Goal: Find specific page/section: Find specific page/section

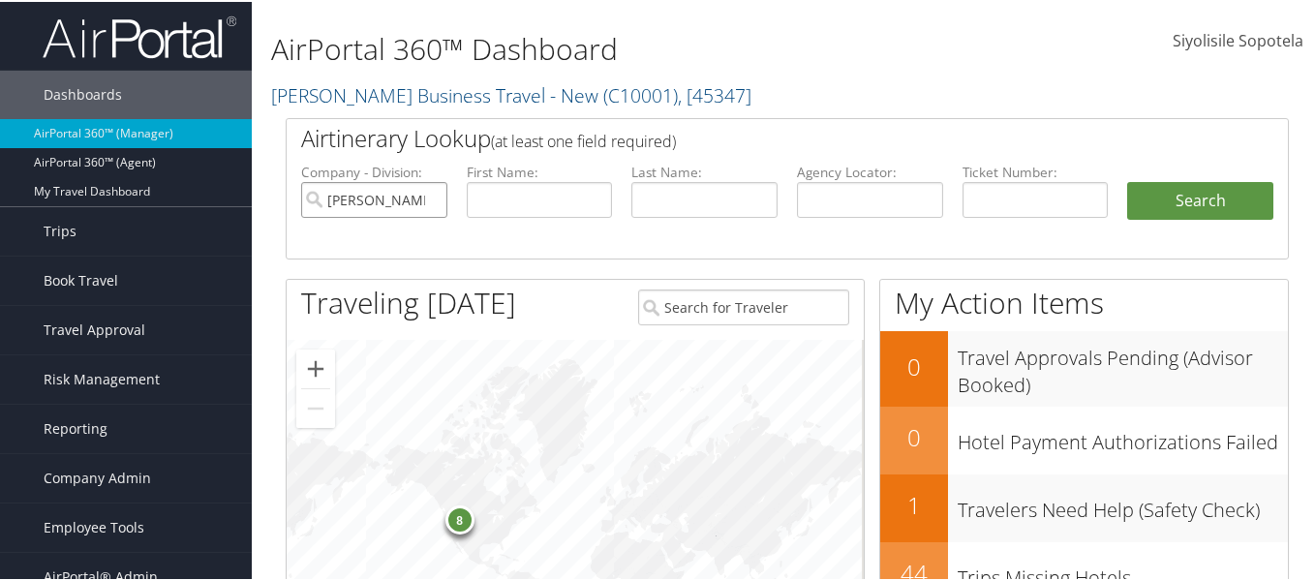
click at [433, 193] on input "Christopherson Business Travel - New" at bounding box center [374, 198] width 146 height 36
click at [510, 200] on input "text" at bounding box center [540, 198] width 146 height 36
type input "therisa"
click at [680, 194] on input "text" at bounding box center [704, 198] width 146 height 36
type input "lund"
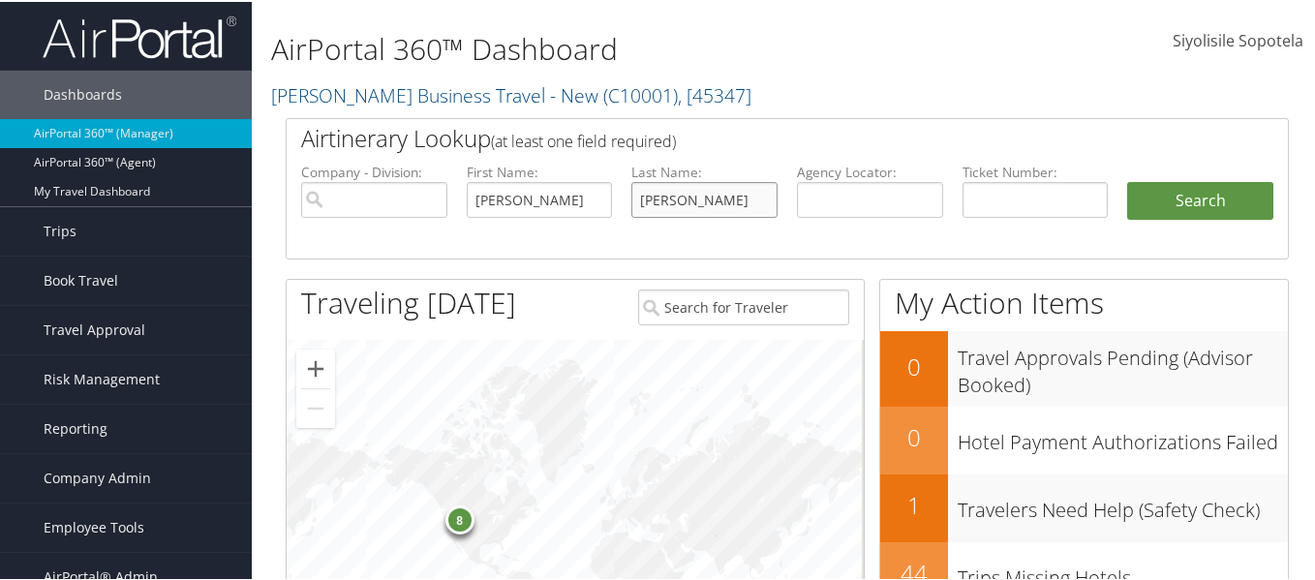
click at [1127, 180] on button "Search" at bounding box center [1200, 199] width 146 height 39
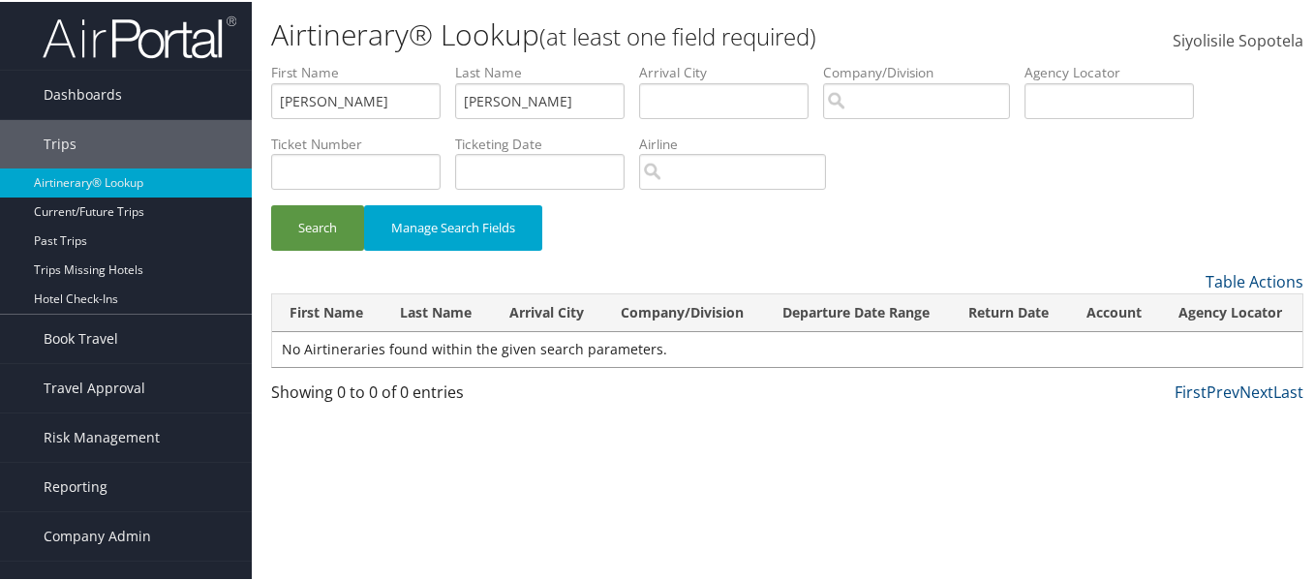
click at [578, 126] on li "Last Name lund" at bounding box center [547, 96] width 184 height 71
drag, startPoint x: 557, startPoint y: 101, endPoint x: 444, endPoint y: 83, distance: 114.6
click at [444, 61] on ul "First Name therisa Last Name lund Departure City Arrival City Company/Division …" at bounding box center [787, 61] width 1032 height 0
drag, startPoint x: 323, startPoint y: 96, endPoint x: 292, endPoint y: 92, distance: 31.2
click at [271, 86] on input "therisa" at bounding box center [355, 99] width 169 height 36
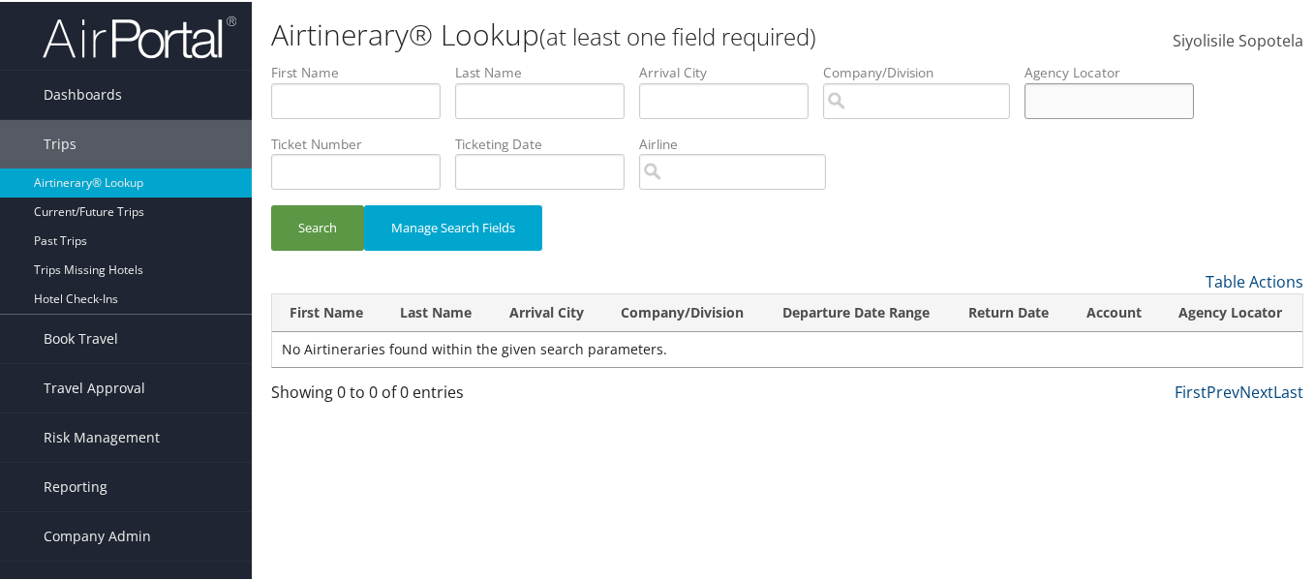
click at [1115, 107] on input "text" at bounding box center [1109, 99] width 169 height 36
paste input "2mhuqv"
type input "2mhuqv"
click at [271, 203] on button "Search" at bounding box center [317, 226] width 93 height 46
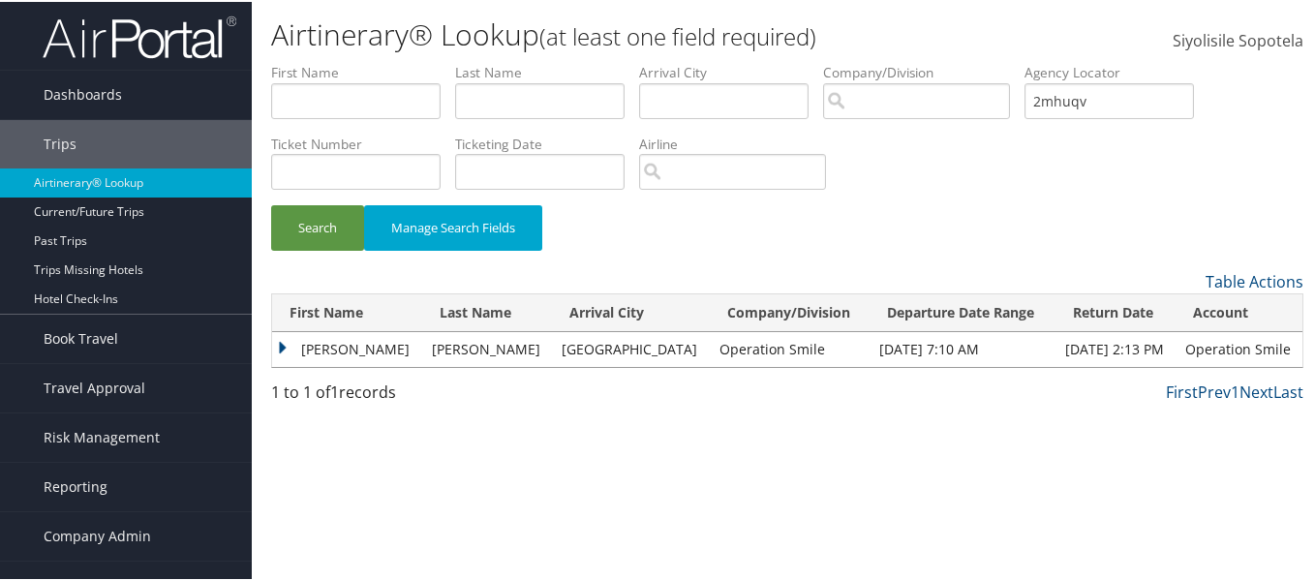
click at [281, 341] on td "Theresa" at bounding box center [347, 347] width 150 height 35
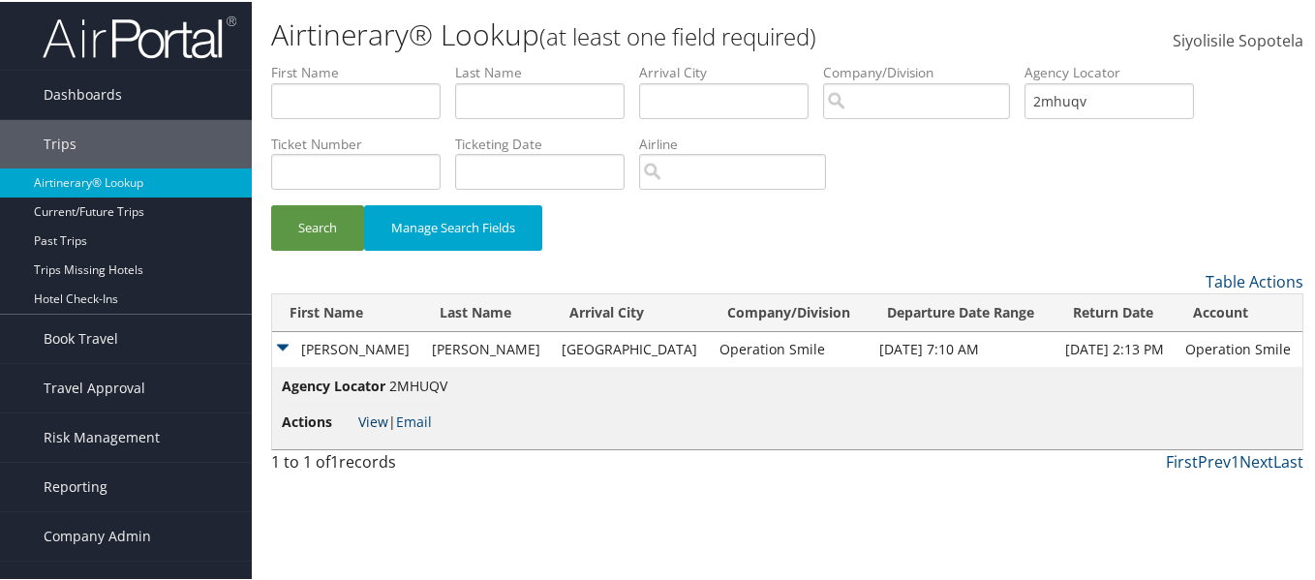
click at [365, 416] on link "View" at bounding box center [373, 420] width 30 height 18
drag, startPoint x: 1141, startPoint y: 100, endPoint x: 989, endPoint y: 102, distance: 152.1
click at [989, 61] on ul "First Name Last Name Departure City Arrival City Company/Division Airport/City …" at bounding box center [787, 61] width 1032 height 0
click at [358, 98] on input "text" at bounding box center [355, 99] width 169 height 36
type input "laura"
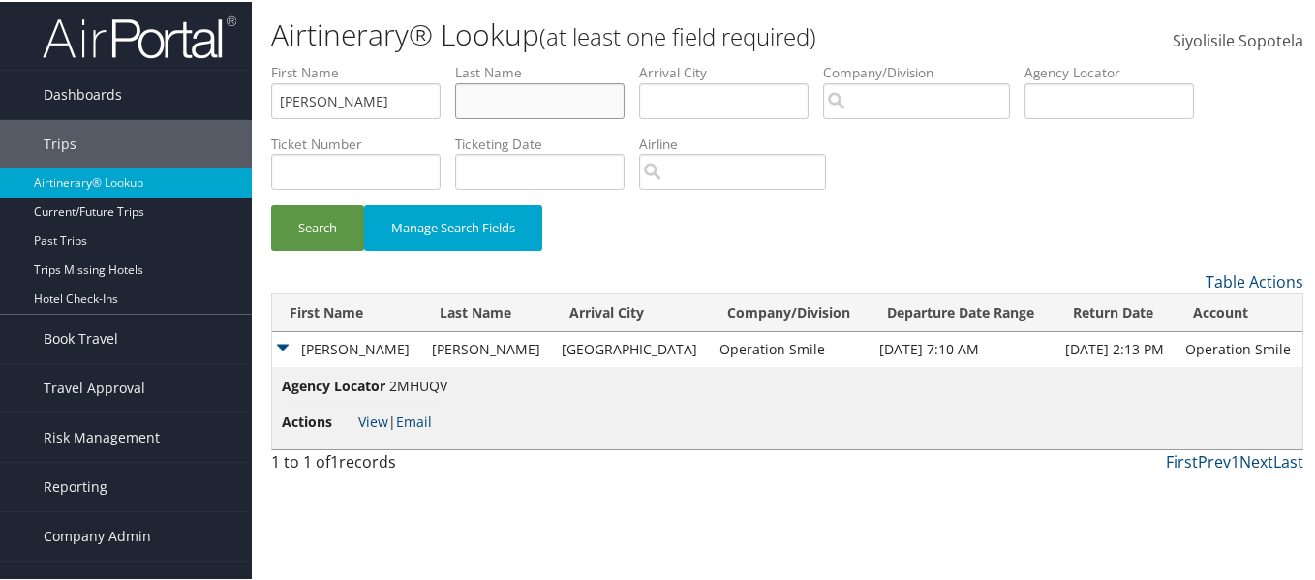
click at [481, 105] on input "text" at bounding box center [539, 99] width 169 height 36
click at [513, 94] on input "pla" at bounding box center [539, 99] width 169 height 36
type input "pletz"
click at [312, 229] on button "Search" at bounding box center [317, 226] width 93 height 46
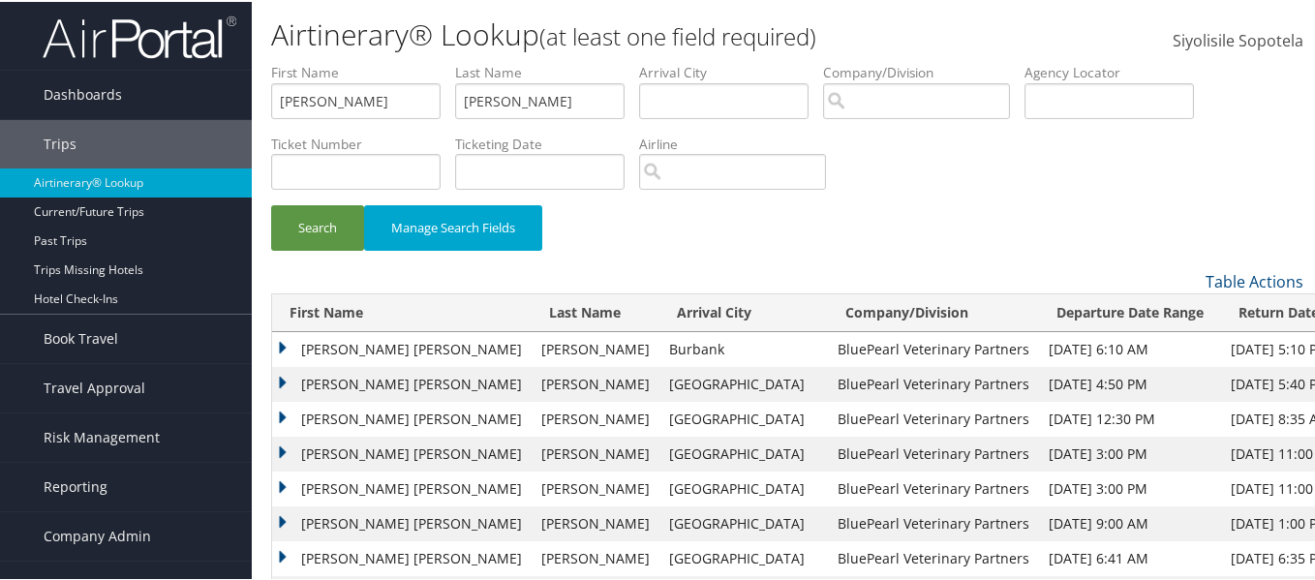
click at [285, 341] on td "LAURA ELIZABETH" at bounding box center [402, 347] width 260 height 35
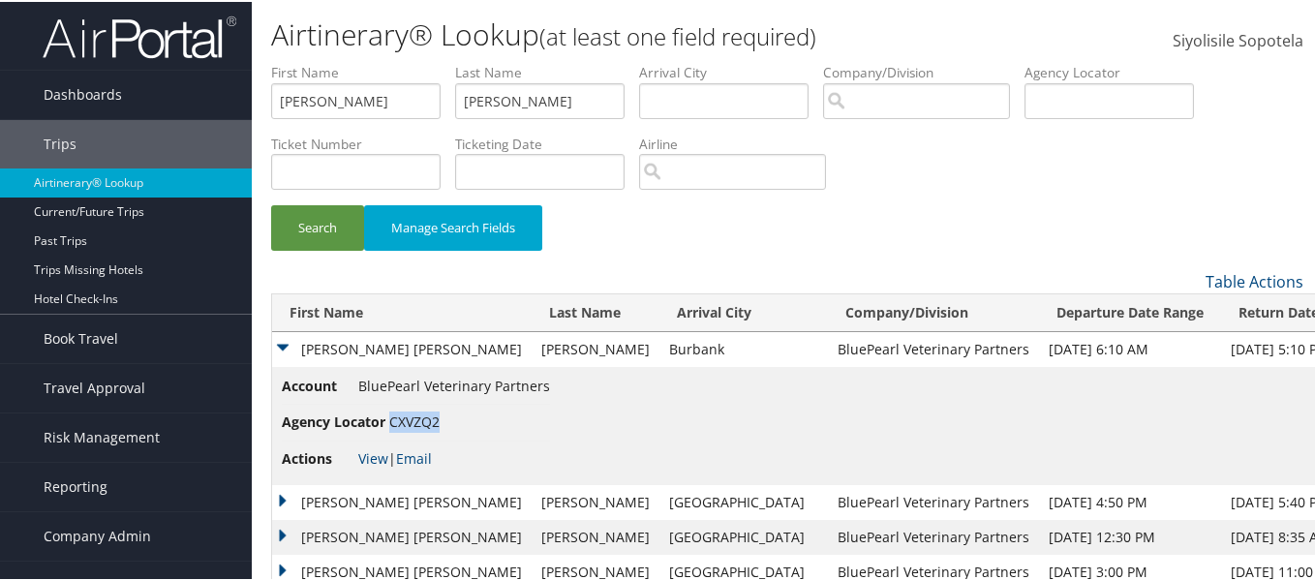
drag, startPoint x: 459, startPoint y: 424, endPoint x: 389, endPoint y: 417, distance: 70.1
click at [389, 417] on li "Agency Locator CXVZQ2" at bounding box center [416, 421] width 268 height 36
copy span "CXVZQ2"
click at [369, 451] on link "View" at bounding box center [373, 456] width 30 height 18
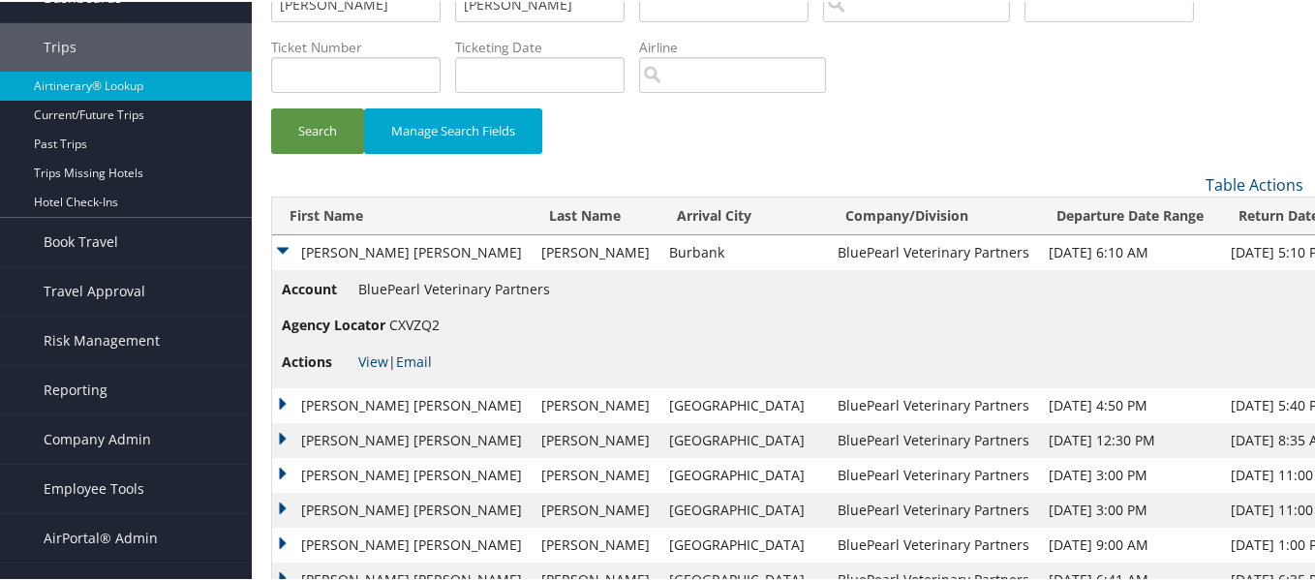
click at [287, 245] on td "LAURA ELIZABETH" at bounding box center [402, 250] width 260 height 35
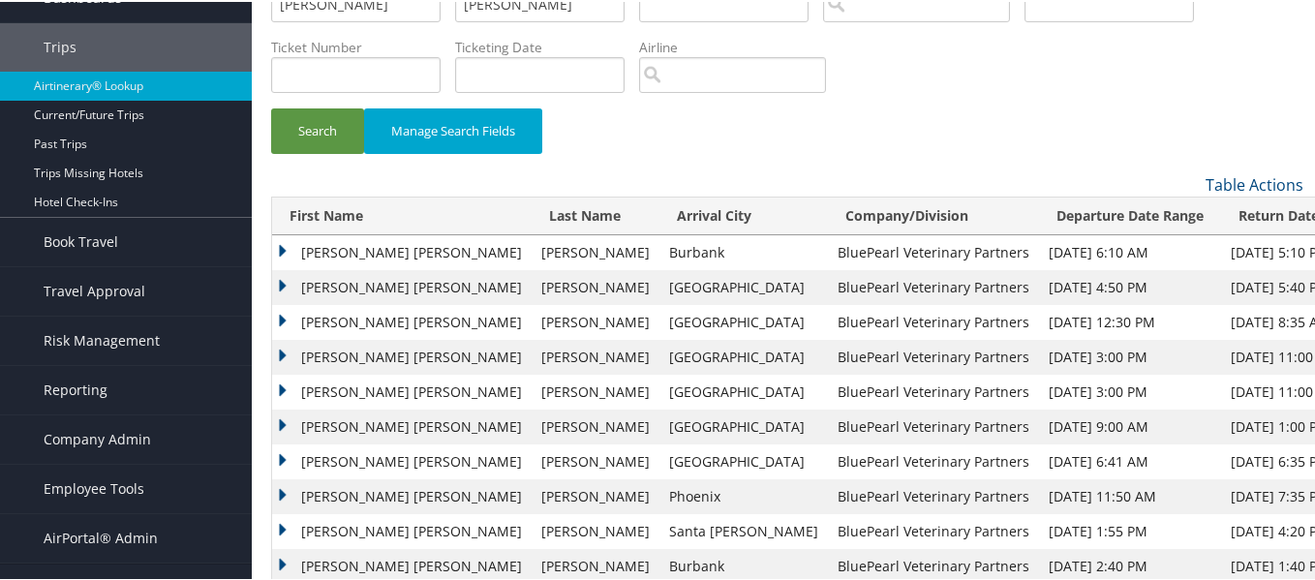
click at [281, 280] on td "LAURA ELIZABETH" at bounding box center [402, 285] width 260 height 35
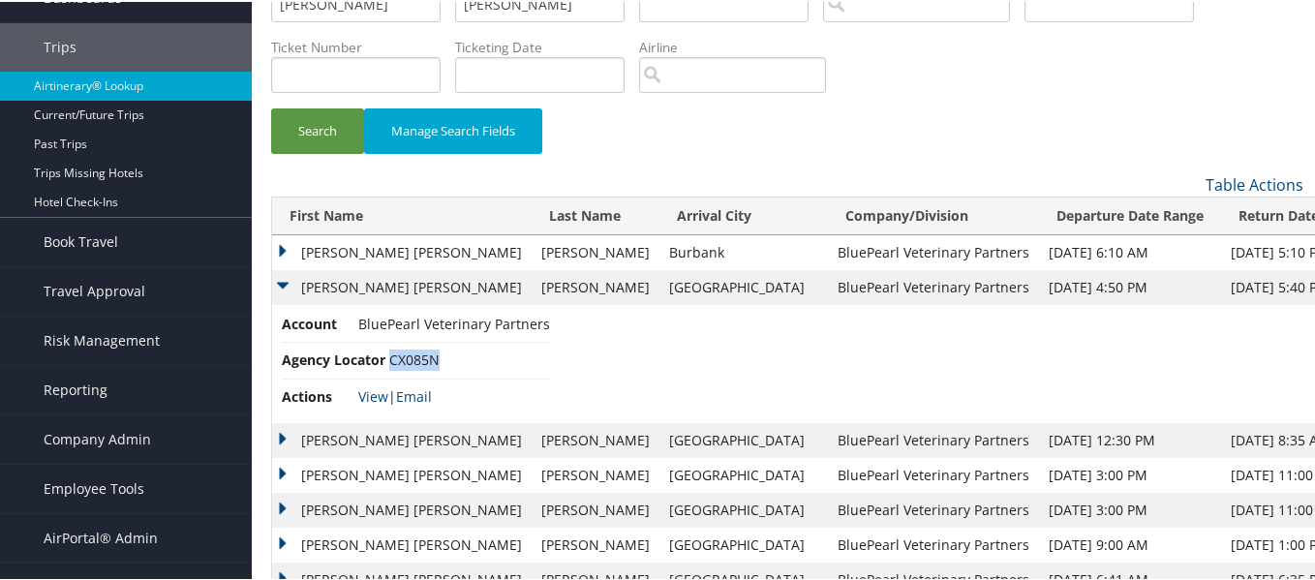
drag, startPoint x: 455, startPoint y: 353, endPoint x: 390, endPoint y: 358, distance: 65.1
click at [390, 358] on li "Agency Locator CX085N" at bounding box center [416, 359] width 268 height 36
copy span "CX085N"
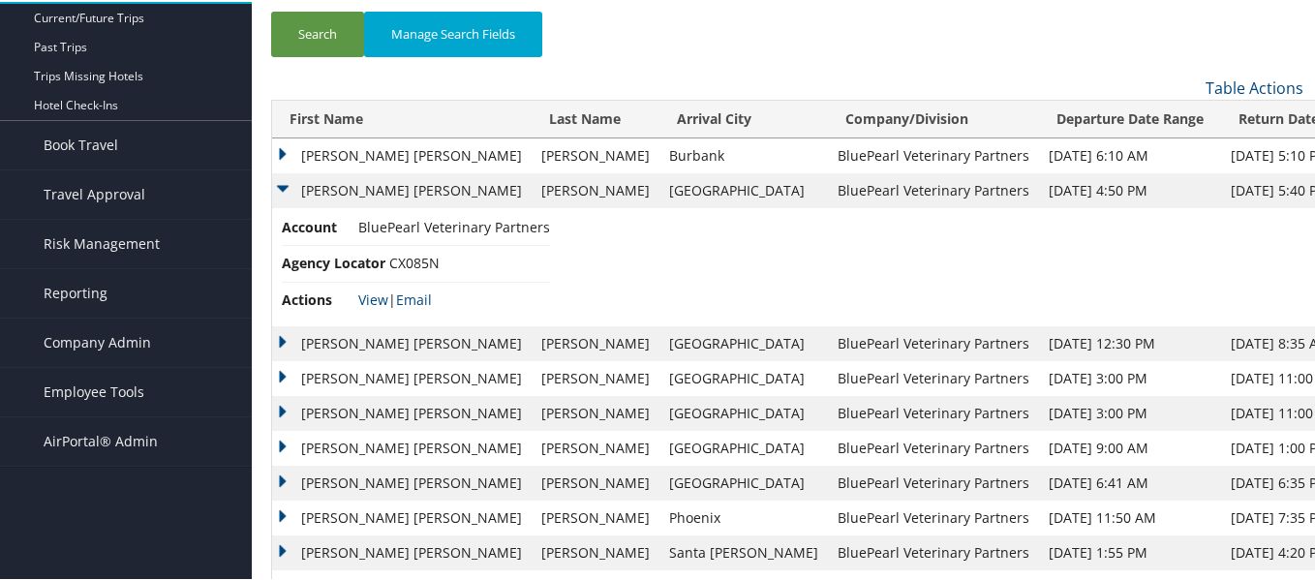
click at [276, 366] on td "LAURA ELIZABETH" at bounding box center [402, 376] width 260 height 35
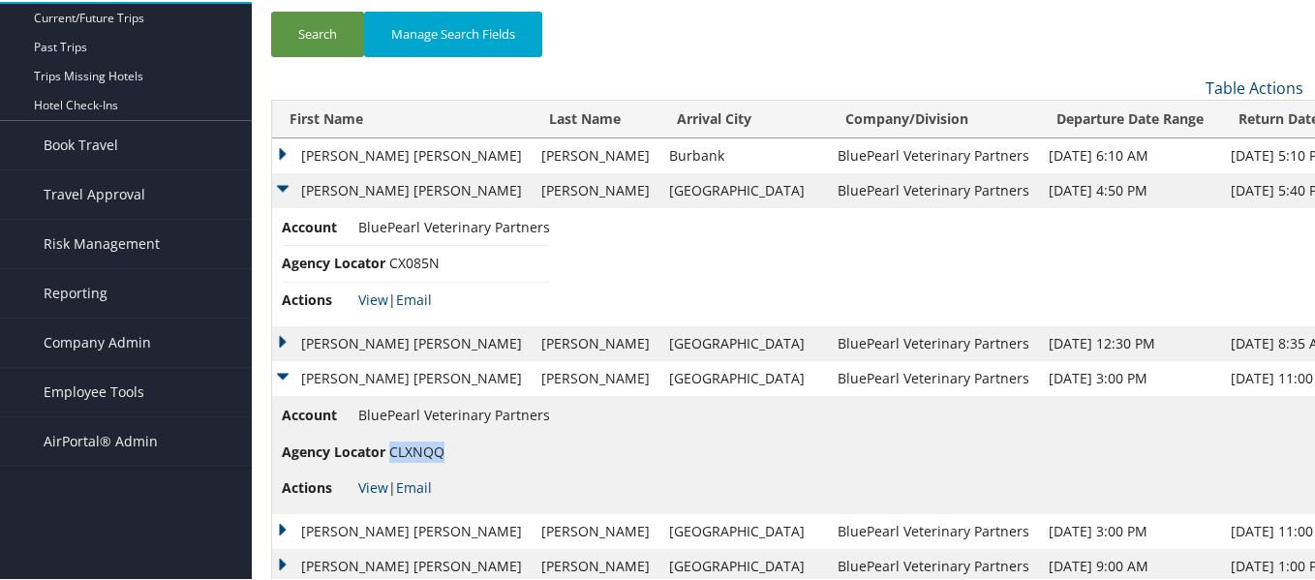
drag, startPoint x: 451, startPoint y: 447, endPoint x: 388, endPoint y: 446, distance: 63.0
click at [388, 446] on li "Agency Locator CLXNQQ" at bounding box center [416, 451] width 268 height 36
copy span "CLXNQQ"
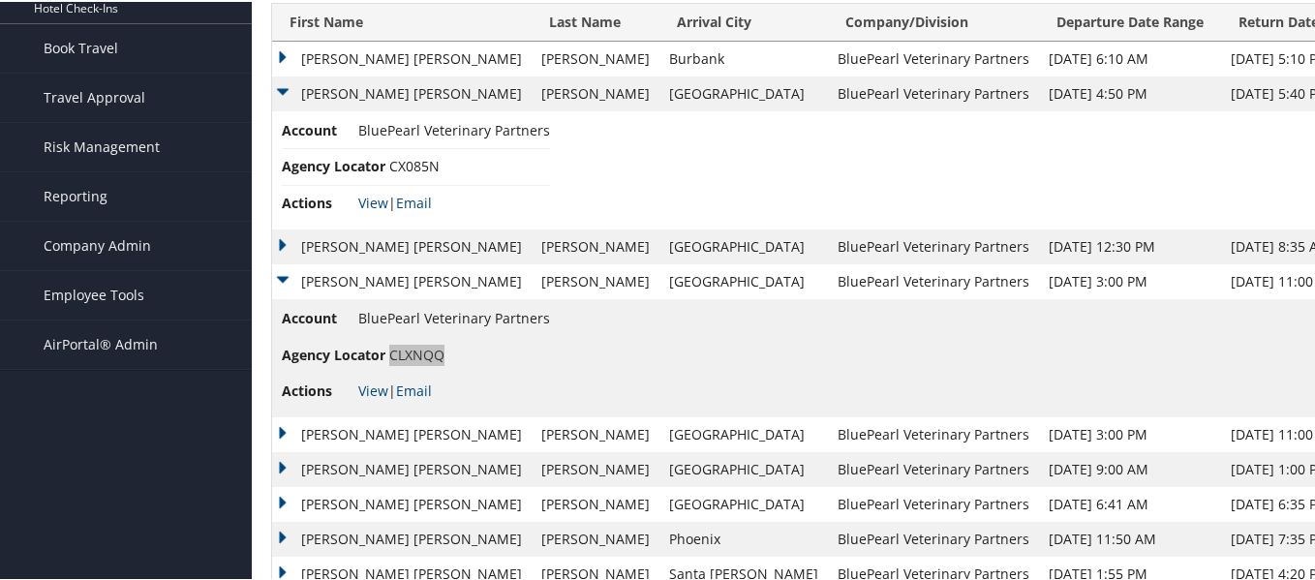
scroll to position [366, 0]
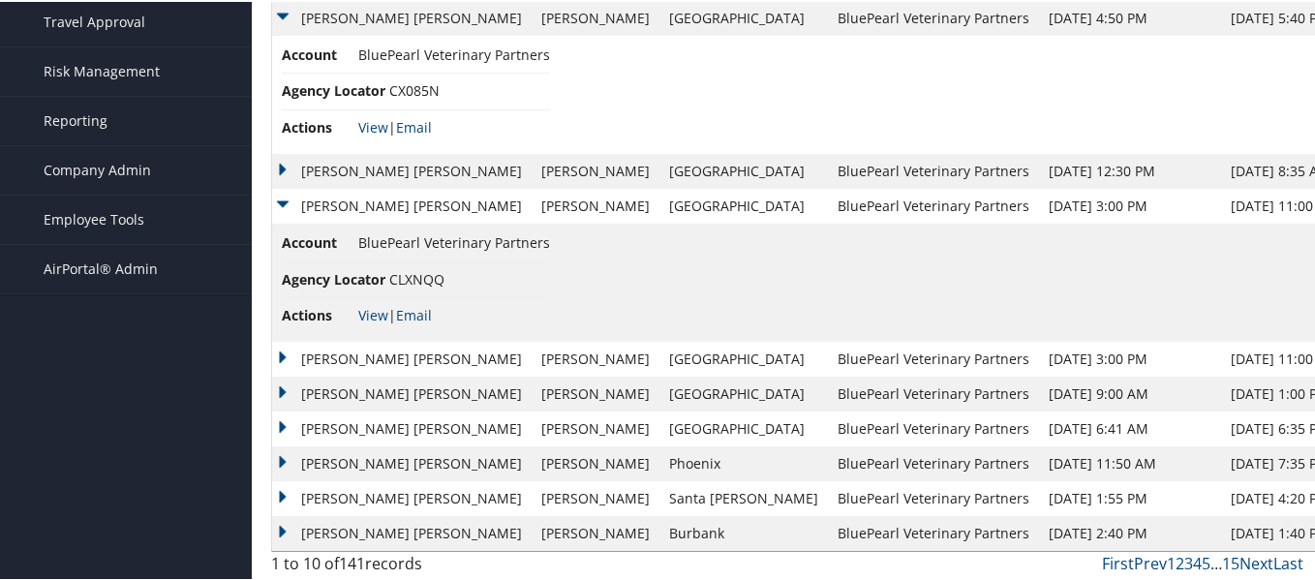
click at [289, 355] on td "LAURA ELIZABETH" at bounding box center [402, 357] width 260 height 35
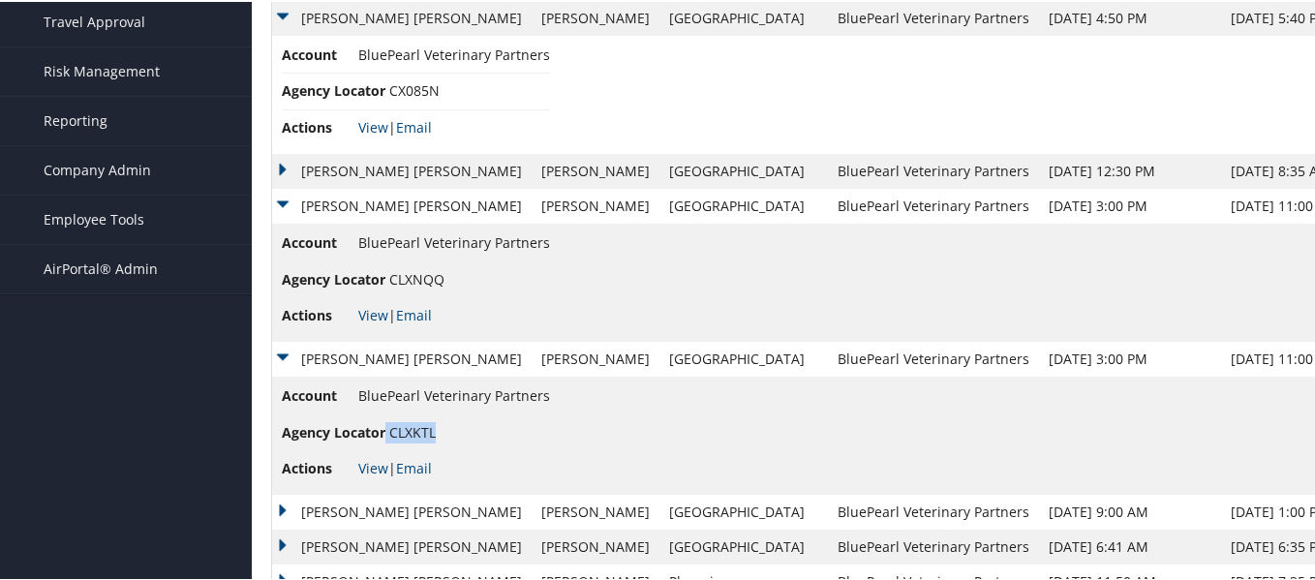
drag, startPoint x: 446, startPoint y: 428, endPoint x: 384, endPoint y: 427, distance: 62.0
click at [384, 427] on li "Agency Locator CLXKTL" at bounding box center [416, 432] width 268 height 36
copy li "CLXKTL"
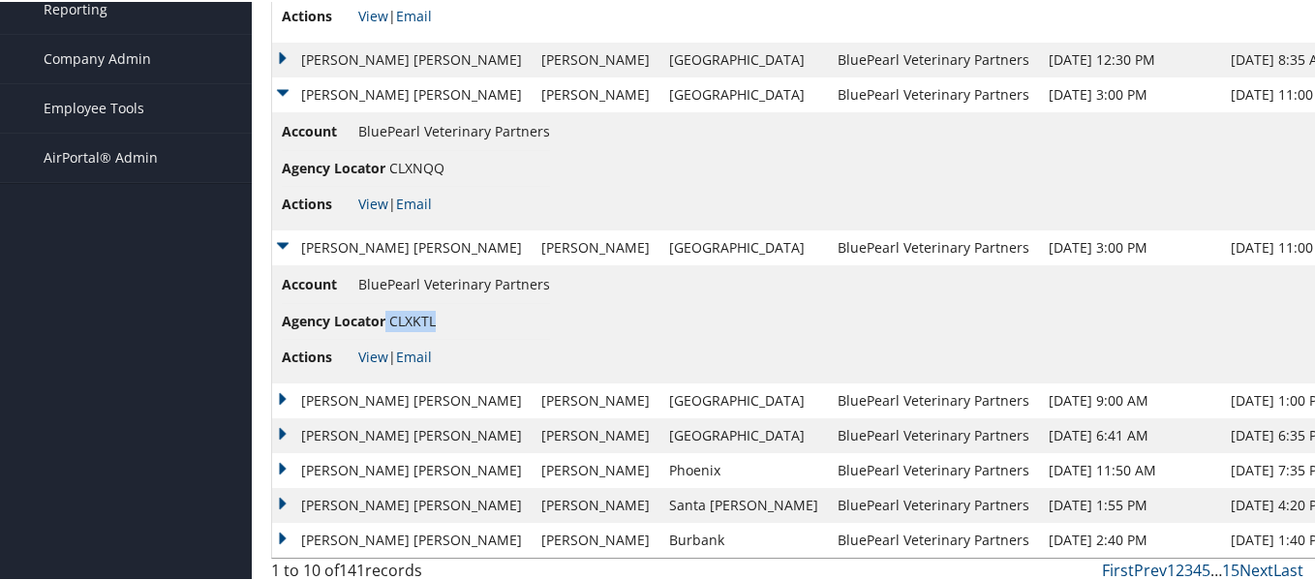
scroll to position [484, 0]
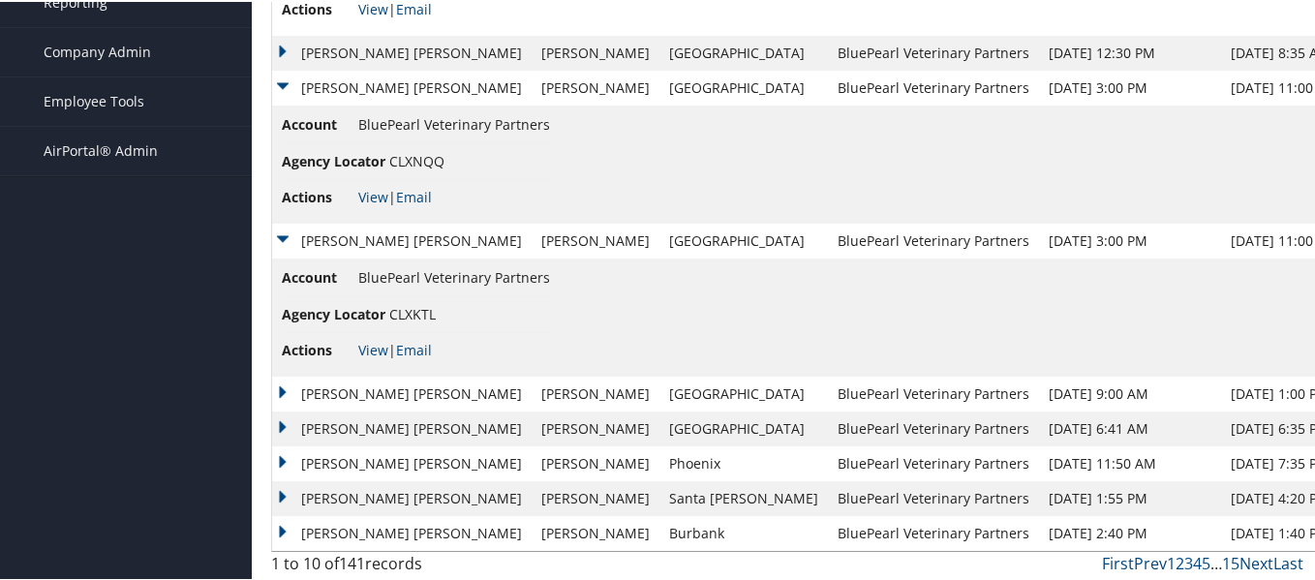
click at [385, 455] on td "LAURA ELIZABETH" at bounding box center [402, 462] width 260 height 35
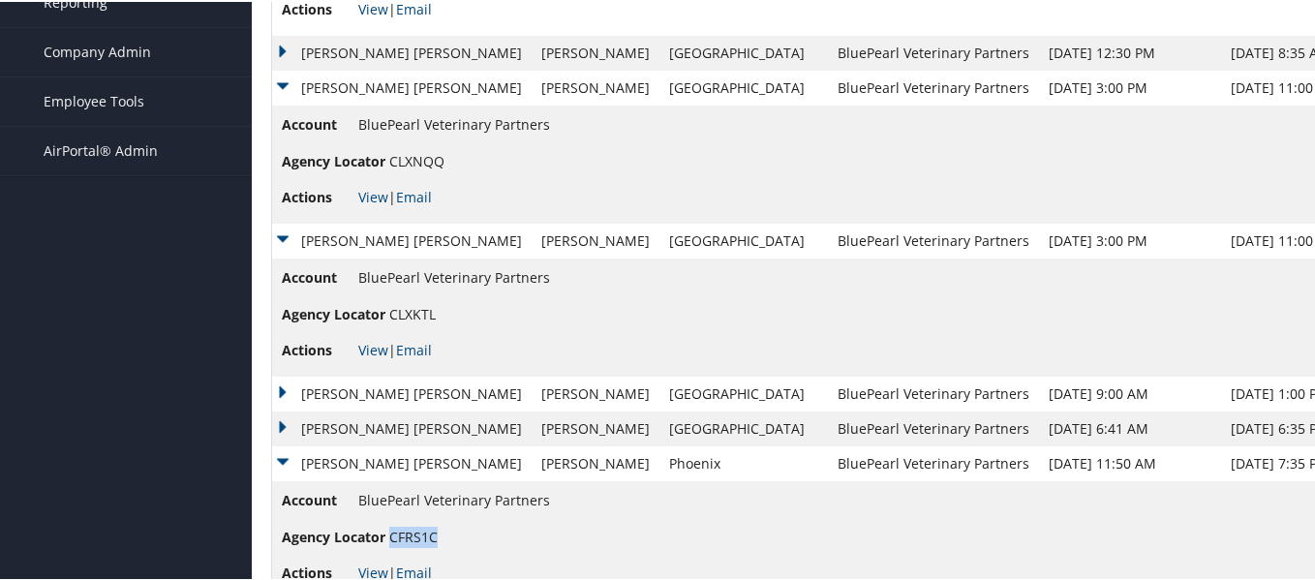
drag, startPoint x: 445, startPoint y: 534, endPoint x: 390, endPoint y: 532, distance: 55.2
click at [390, 532] on li "Agency Locator CFRS1C" at bounding box center [416, 536] width 268 height 36
copy span "CFRS1C"
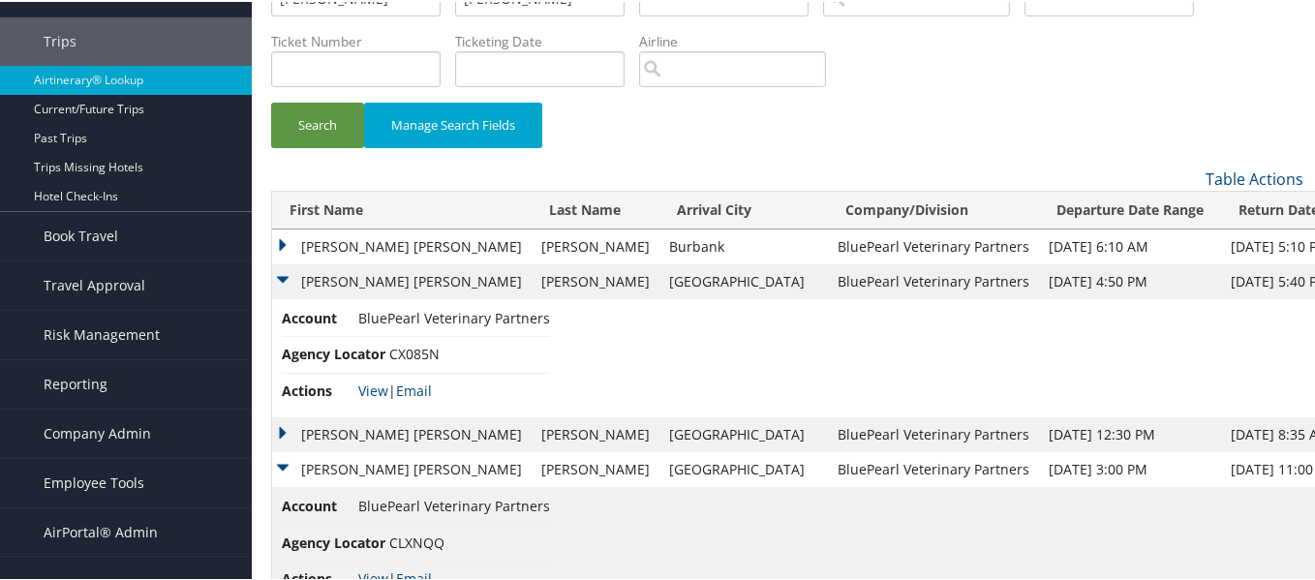
scroll to position [0, 0]
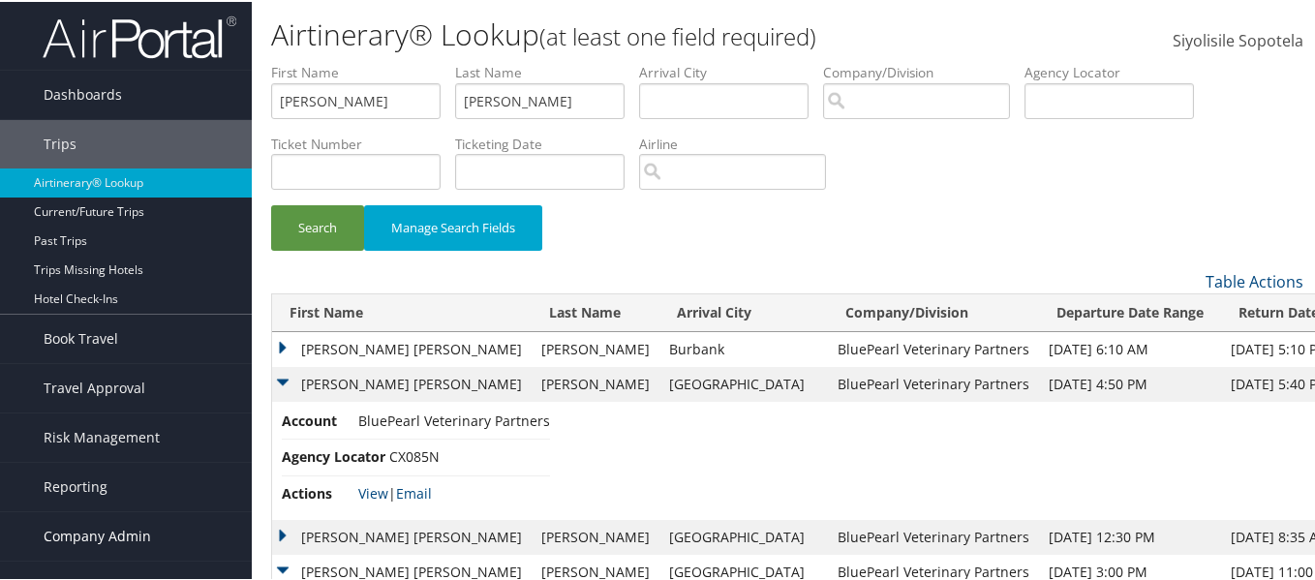
drag, startPoint x: 159, startPoint y: 507, endPoint x: 89, endPoint y: 528, distance: 72.6
click at [89, 528] on span "Company Admin" at bounding box center [97, 534] width 107 height 48
click at [170, 524] on link "Company Admin" at bounding box center [126, 534] width 252 height 48
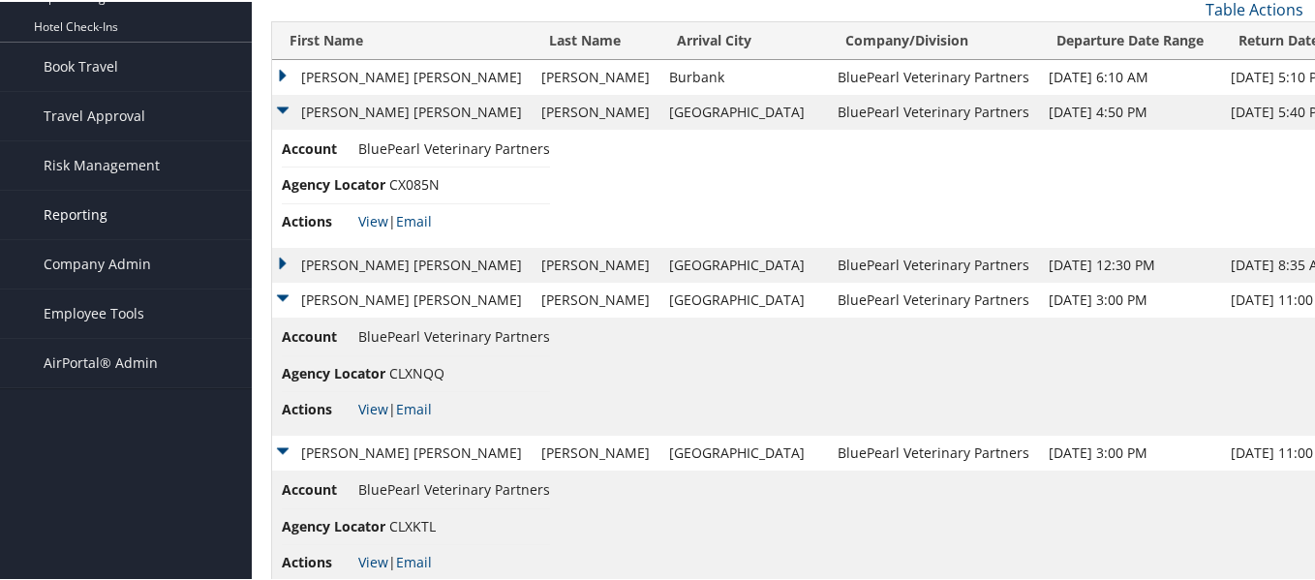
scroll to position [291, 0]
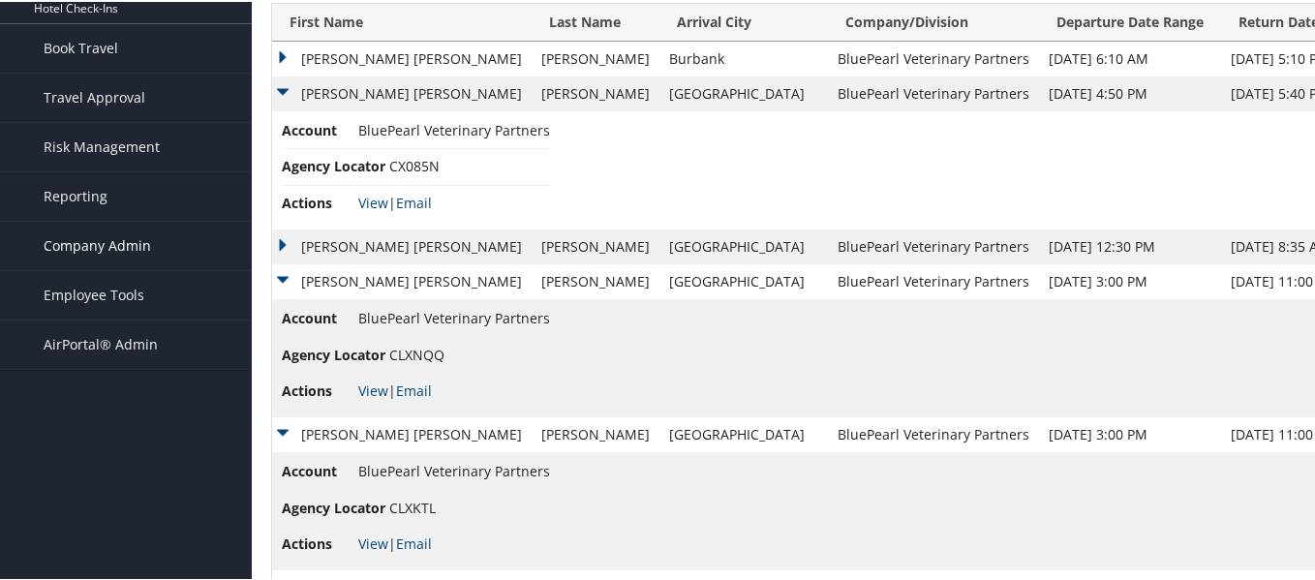
click at [127, 244] on span "Company Admin" at bounding box center [97, 244] width 107 height 48
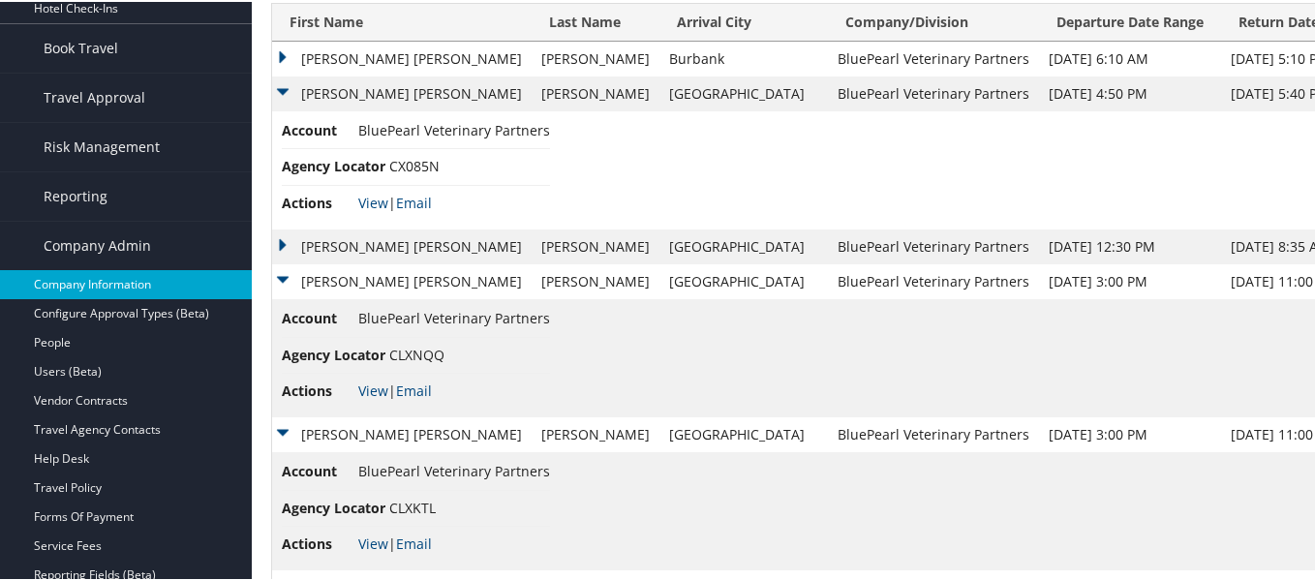
click at [118, 286] on link "Company Information" at bounding box center [126, 282] width 252 height 29
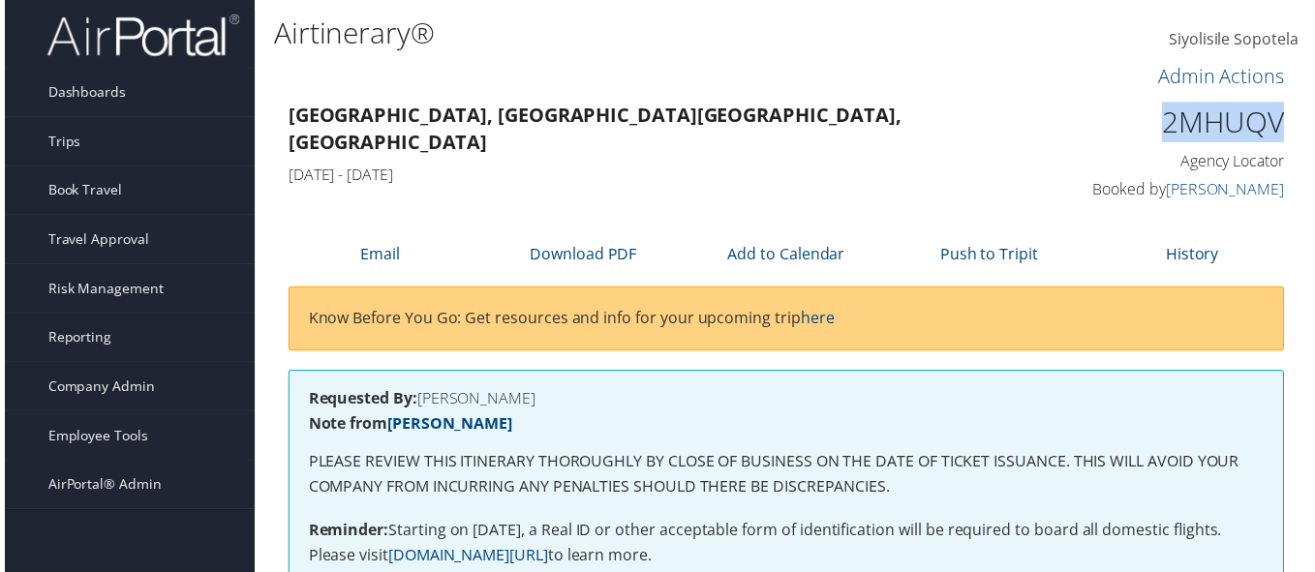
drag, startPoint x: 1297, startPoint y: 121, endPoint x: 1138, endPoint y: 119, distance: 158.8
copy h1 "2MHUQV"
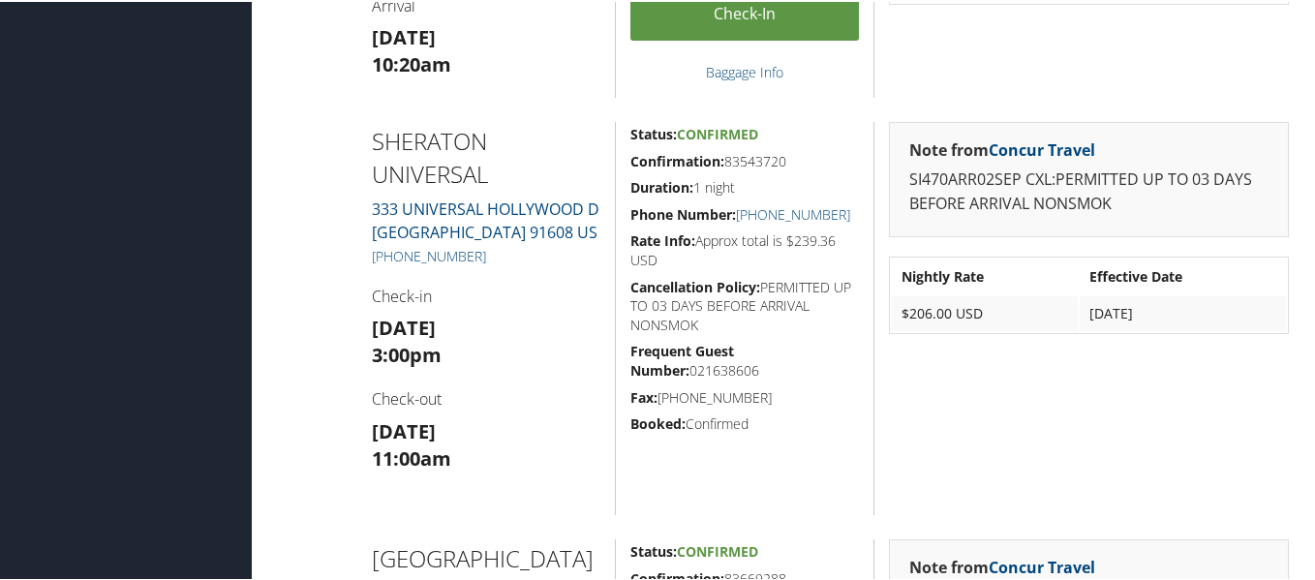
scroll to position [1356, 0]
drag, startPoint x: 849, startPoint y: 211, endPoint x: 734, endPoint y: 209, distance: 115.3
click at [734, 209] on h5 "Phone Number: +1 (818) 980-1212" at bounding box center [744, 213] width 229 height 19
copy link "[PHONE_NUMBER]"
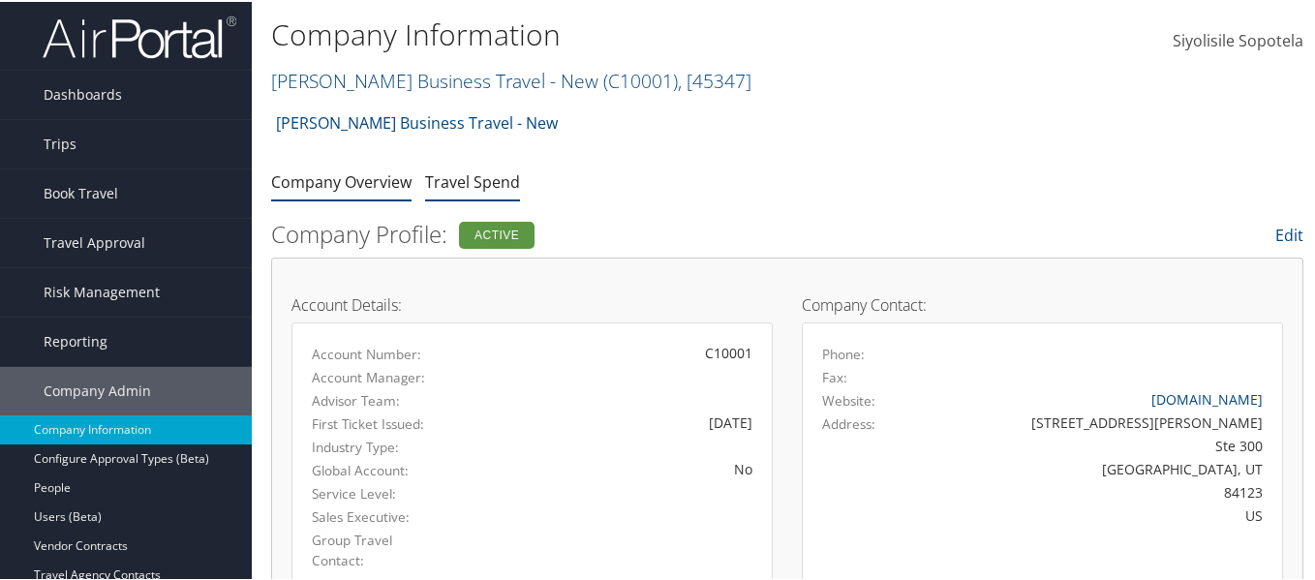
click at [446, 173] on link "Travel Spend" at bounding box center [472, 179] width 95 height 21
click at [356, 181] on link "Company Overview" at bounding box center [341, 179] width 140 height 21
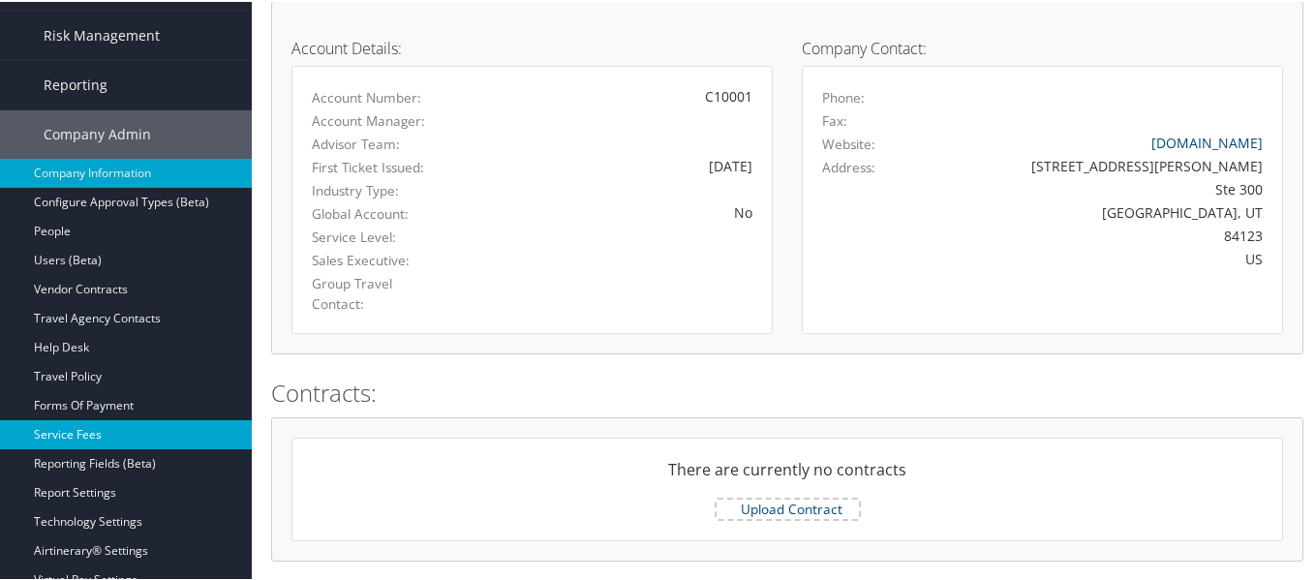
scroll to position [291, 0]
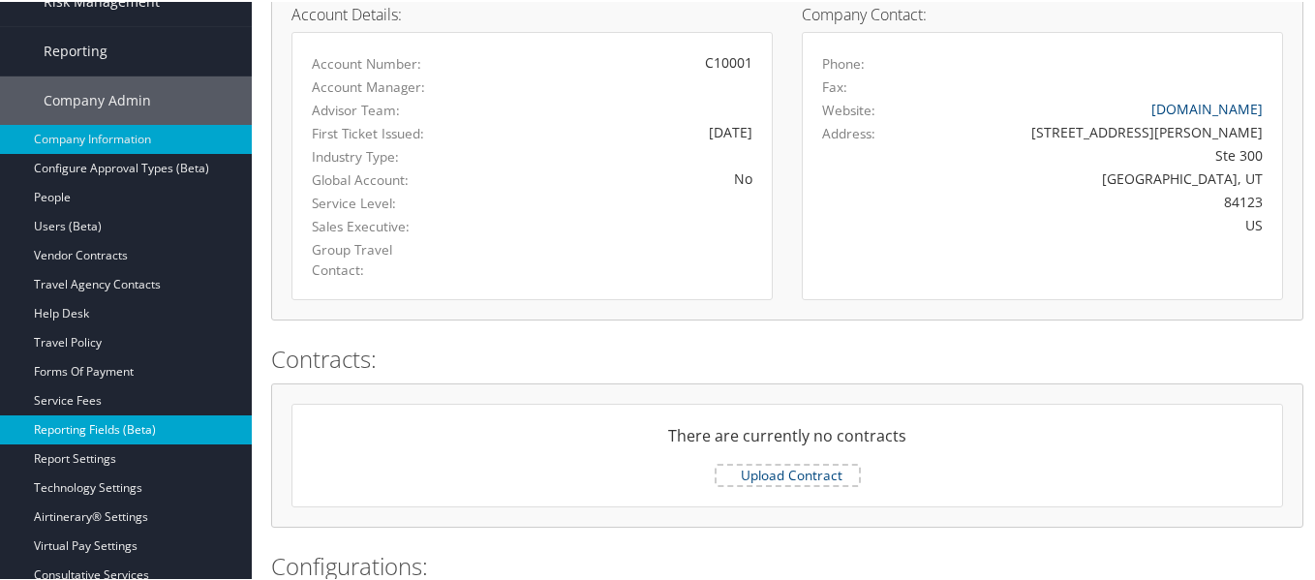
click at [87, 427] on link "Reporting Fields (Beta)" at bounding box center [126, 428] width 252 height 29
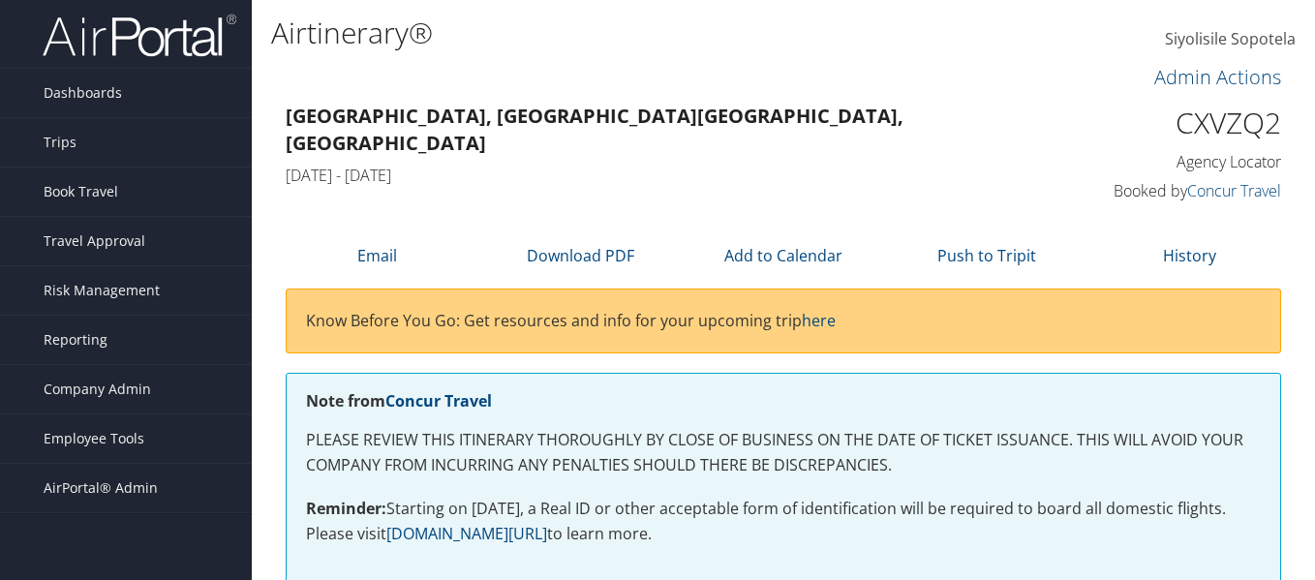
scroll to position [1356, 0]
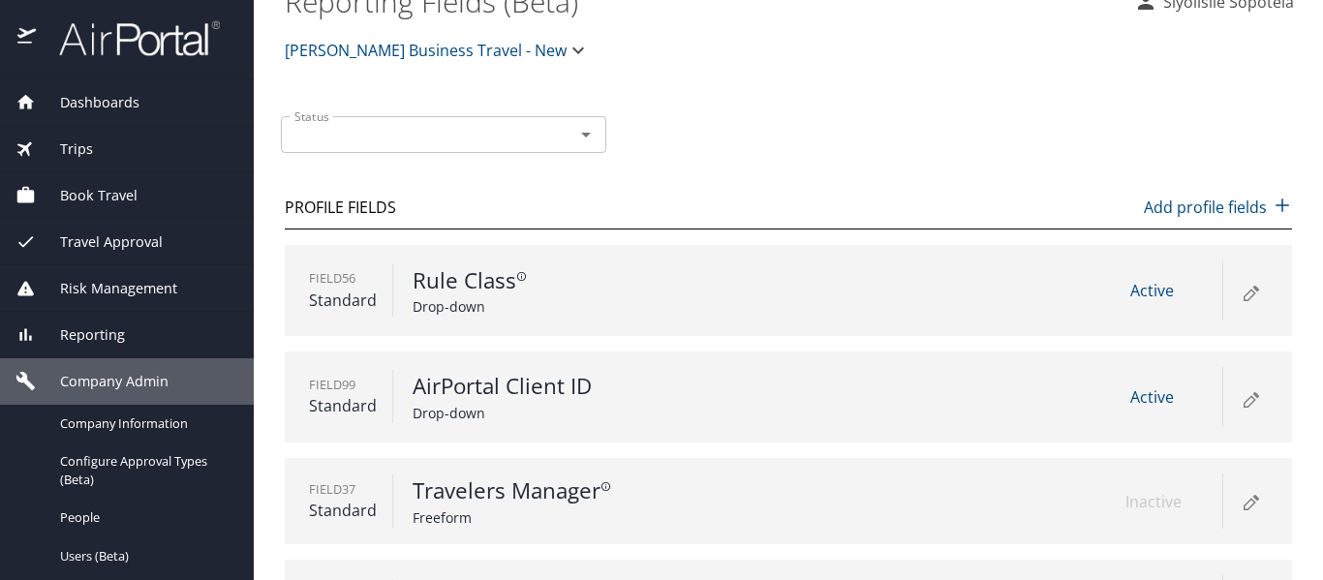
scroll to position [22, 0]
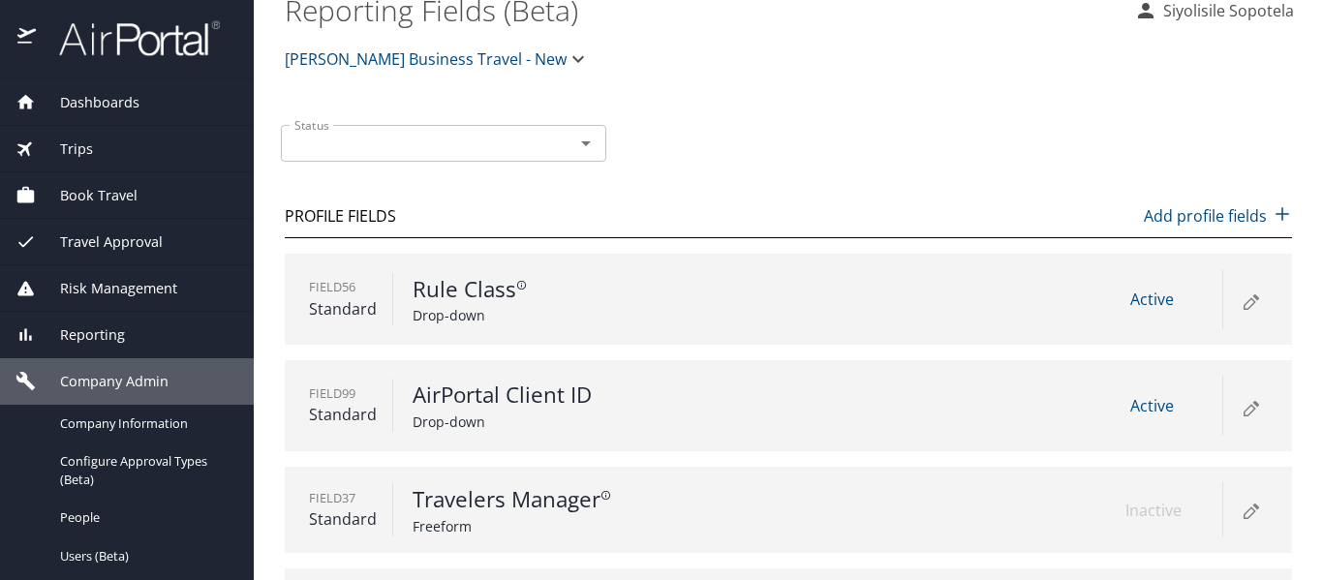
click at [608, 305] on p "Rule Class" at bounding box center [599, 289] width 372 height 33
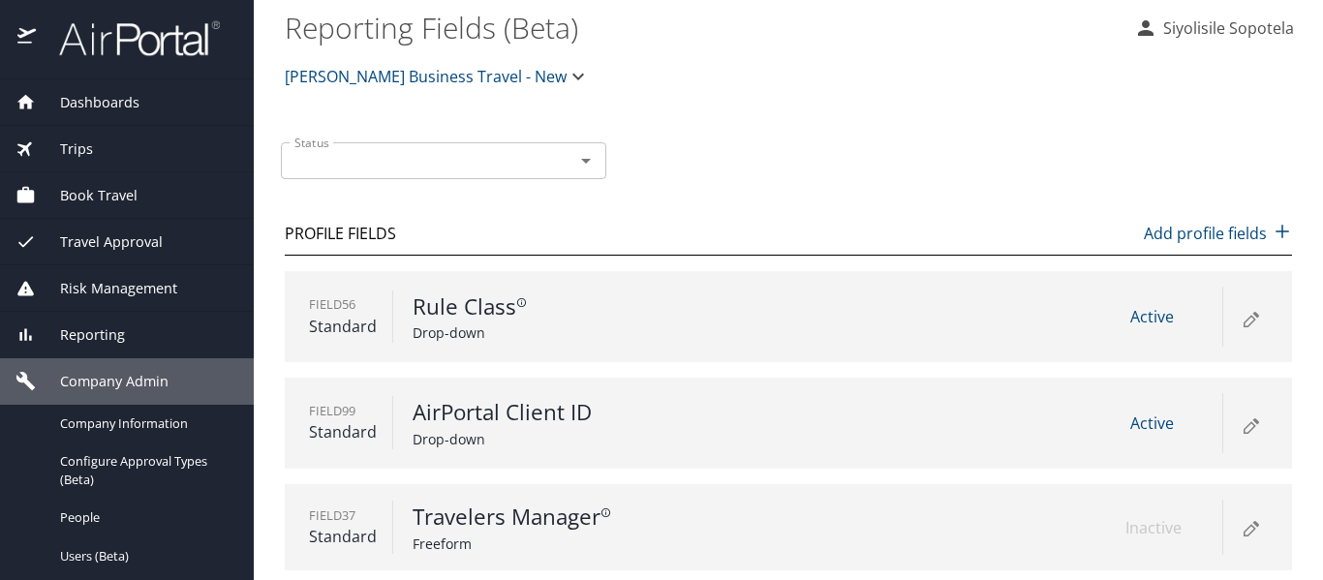
scroll to position [0, 0]
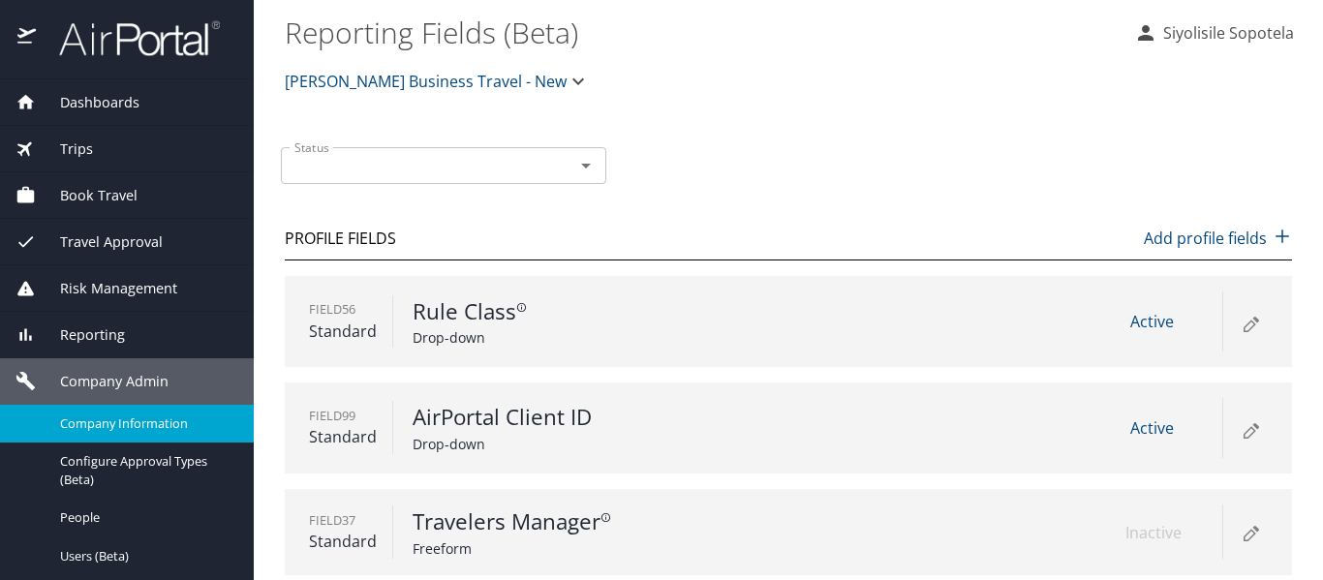
click at [119, 411] on link "Company Information" at bounding box center [127, 424] width 254 height 38
